Goal: Task Accomplishment & Management: Complete application form

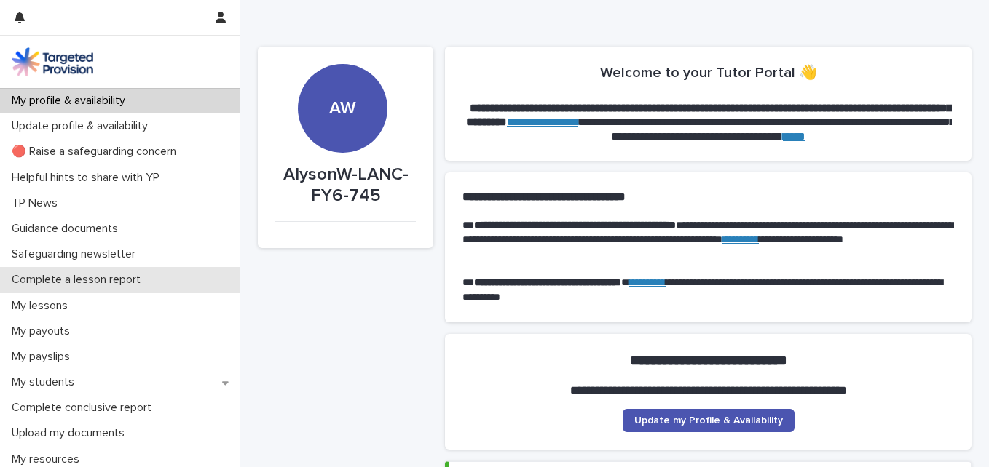
click at [117, 272] on div "Complete a lesson report" at bounding box center [120, 279] width 240 height 25
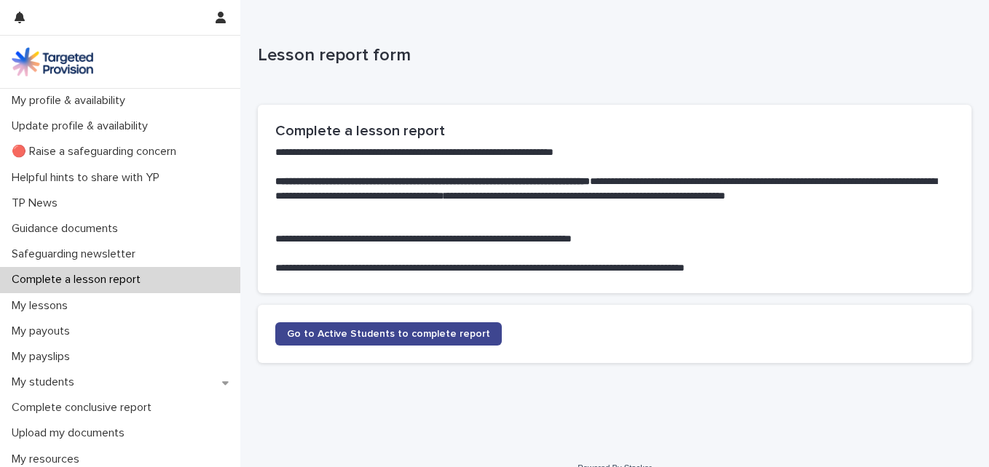
click at [399, 336] on span "Go to Active Students to complete report" at bounding box center [388, 334] width 203 height 10
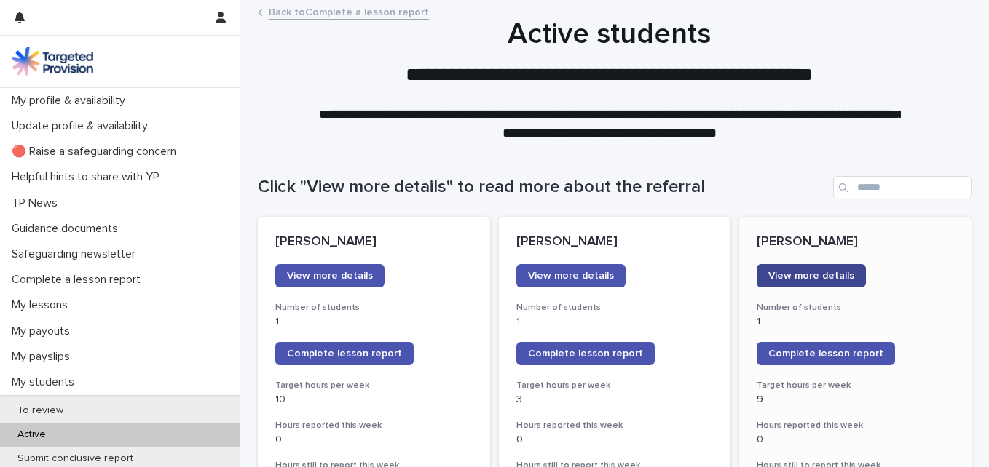
click at [796, 276] on span "View more details" at bounding box center [811, 276] width 86 height 10
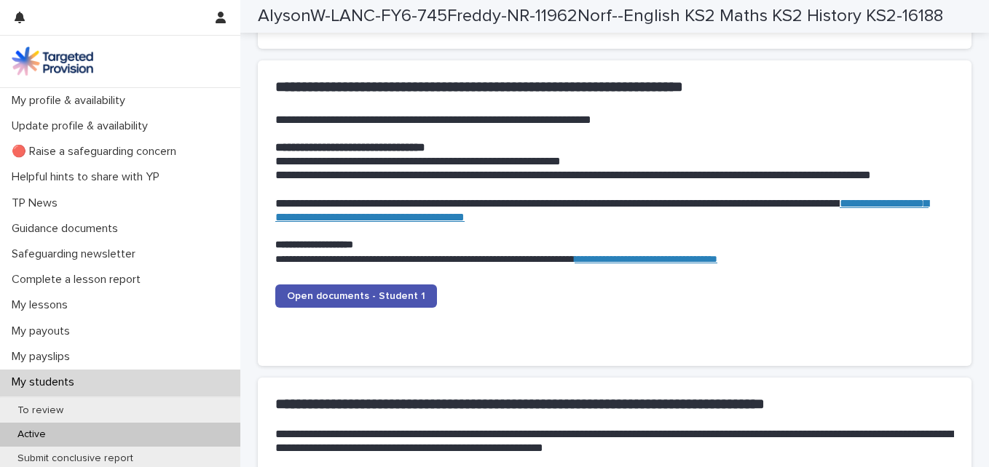
scroll to position [1367, 0]
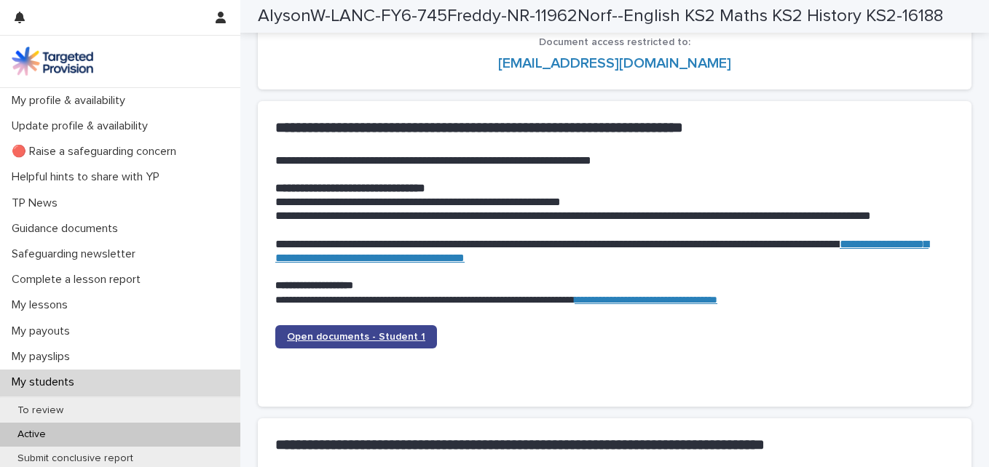
click at [378, 333] on span "Open documents - Student 1" at bounding box center [356, 337] width 138 height 10
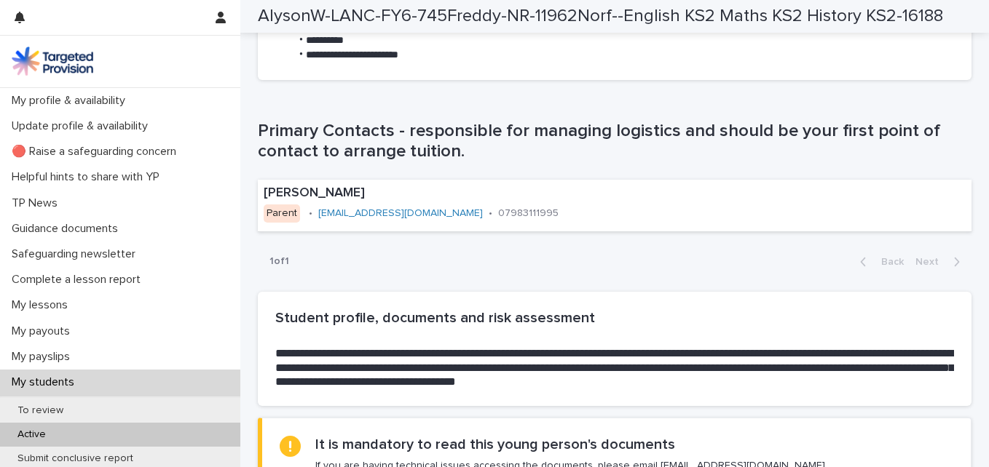
scroll to position [858, 0]
